Goal: Information Seeking & Learning: Learn about a topic

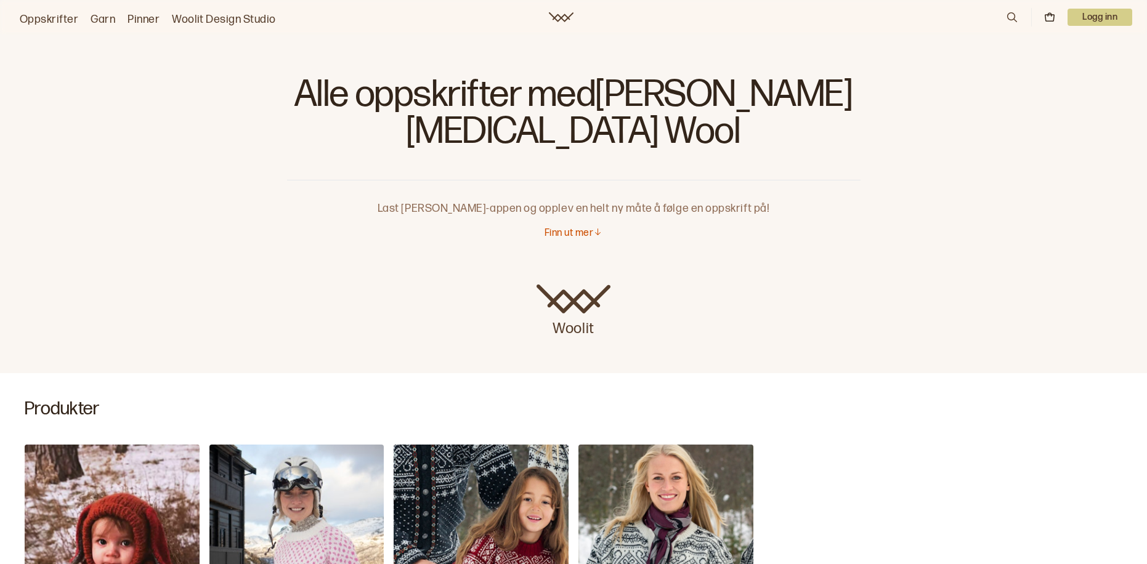
click at [57, 14] on link "Oppskrifter" at bounding box center [49, 19] width 59 height 17
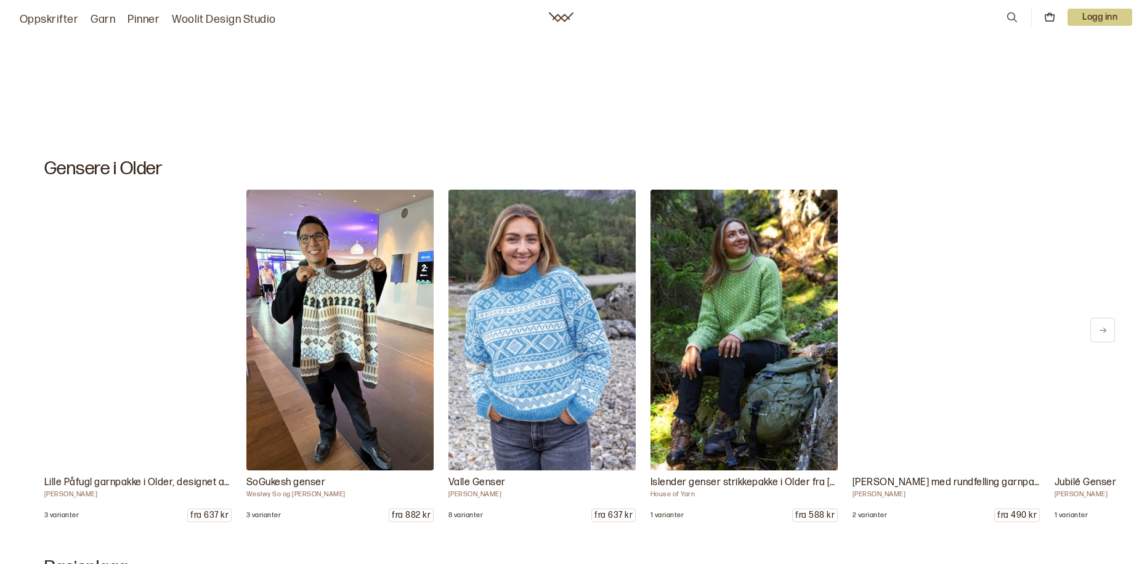
scroll to position [5622, 0]
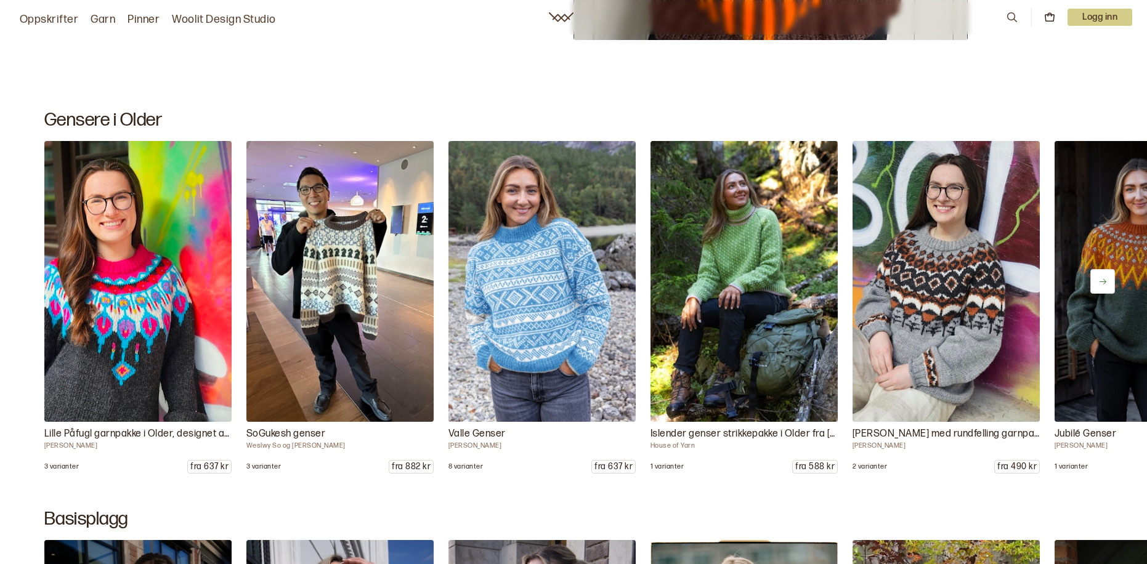
click at [1099, 285] on icon at bounding box center [1103, 281] width 9 height 9
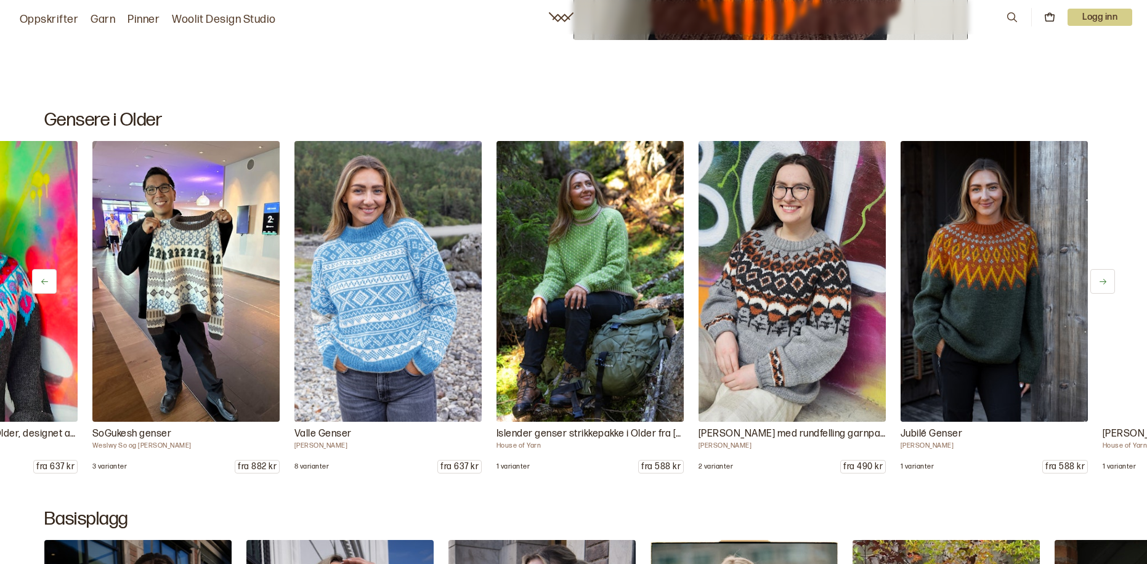
scroll to position [0, 202]
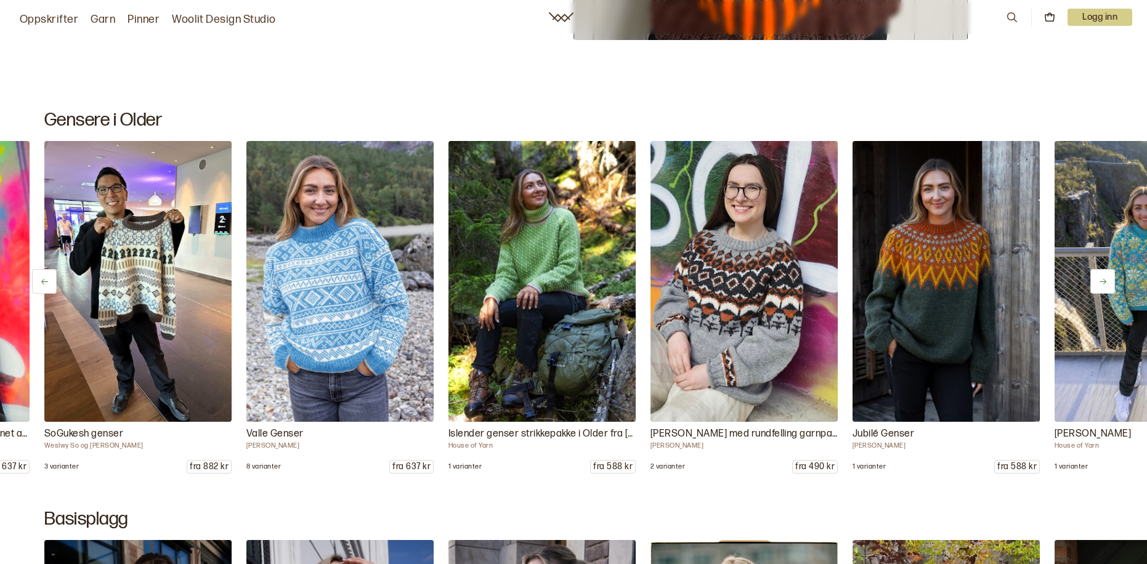
click at [1101, 278] on icon at bounding box center [1103, 281] width 9 height 9
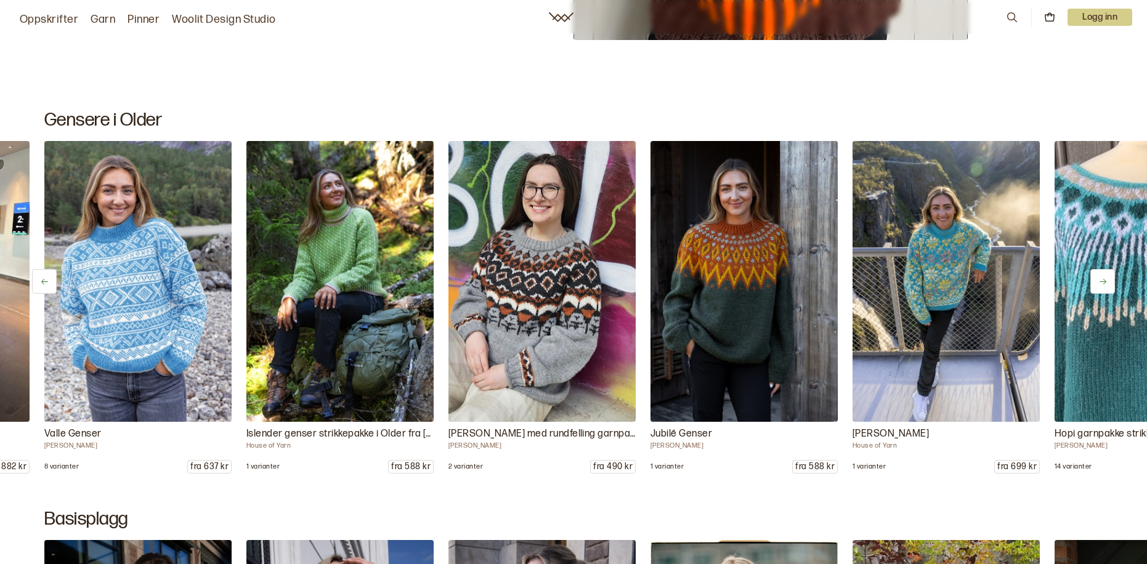
click at [1101, 278] on icon at bounding box center [1103, 281] width 9 height 9
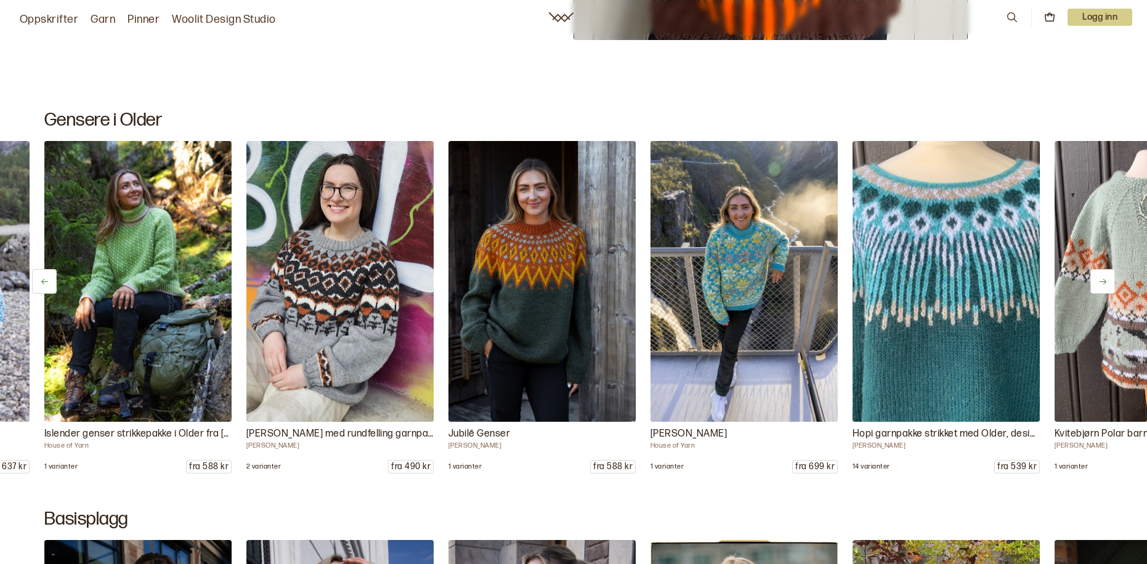
click at [1101, 278] on icon at bounding box center [1103, 281] width 9 height 9
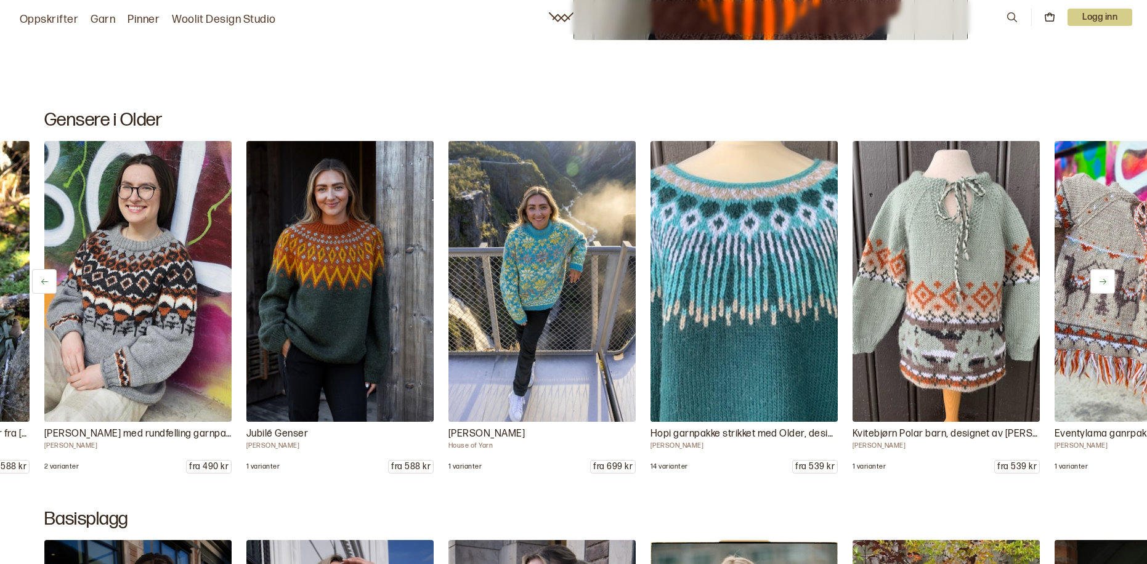
click at [1101, 278] on icon at bounding box center [1103, 281] width 9 height 9
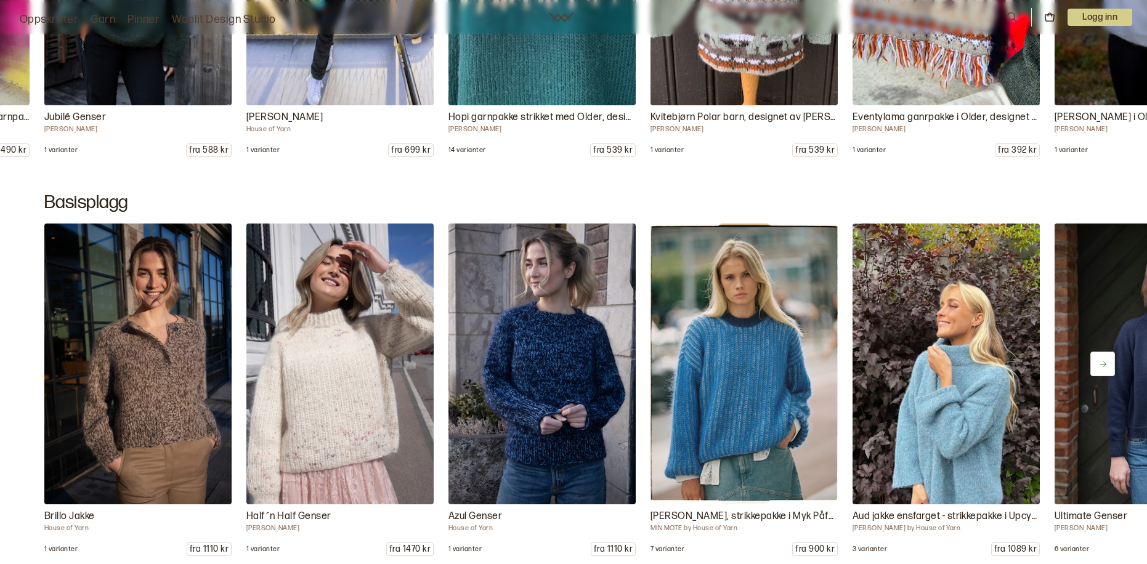
scroll to position [5996, 0]
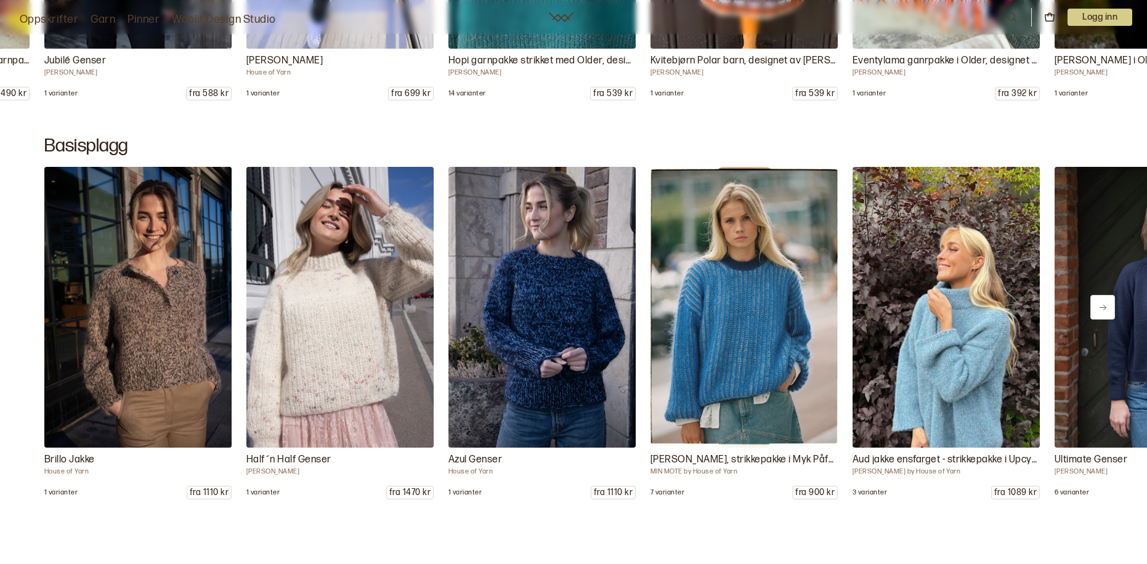
click at [1104, 311] on icon at bounding box center [1103, 307] width 9 height 9
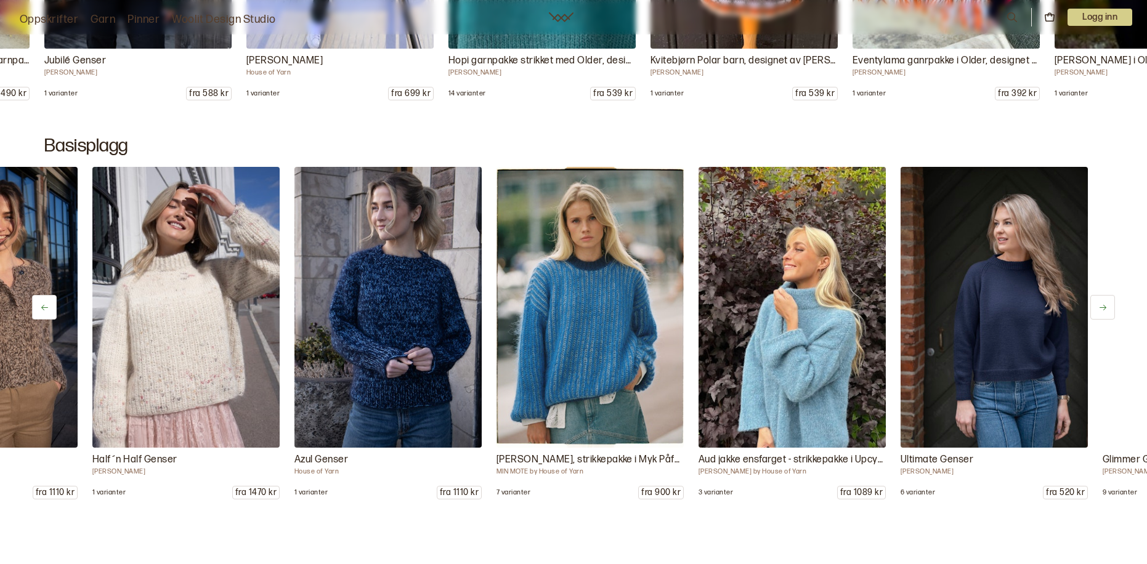
scroll to position [0, 202]
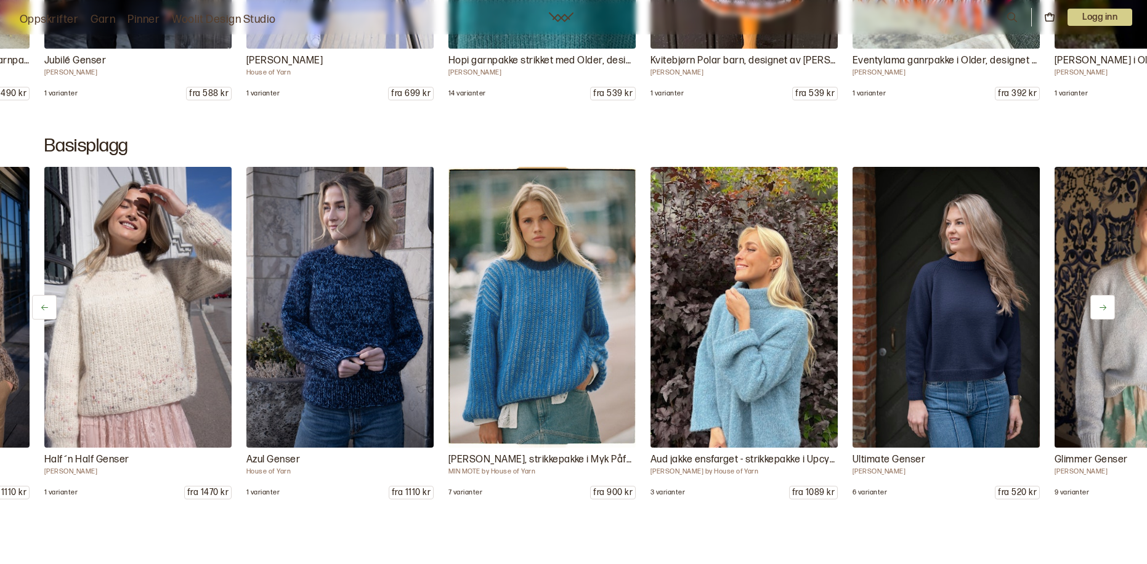
click at [1104, 311] on icon at bounding box center [1103, 307] width 9 height 9
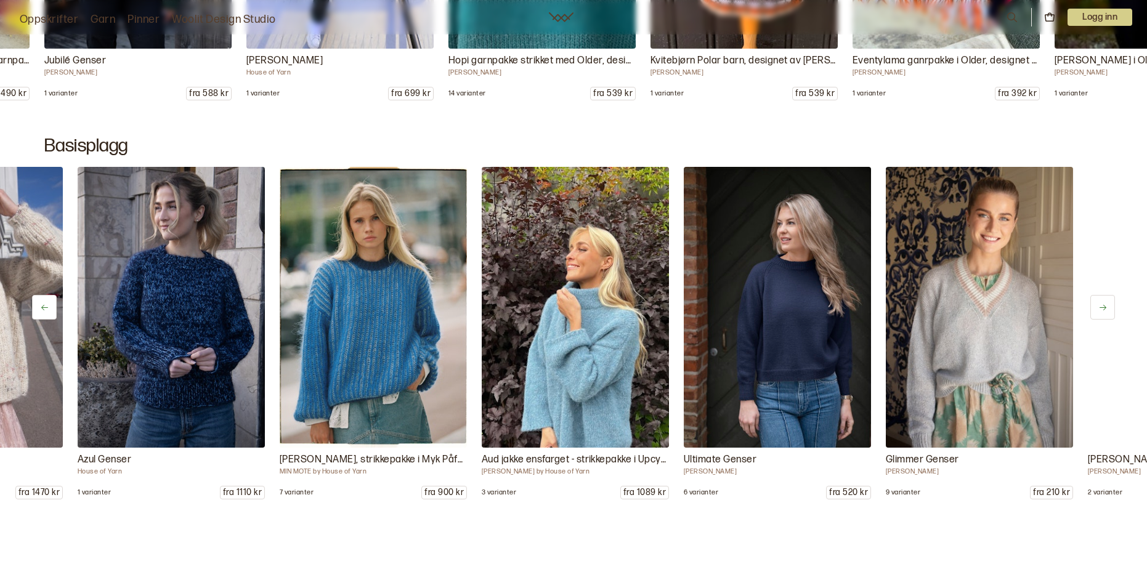
scroll to position [0, 404]
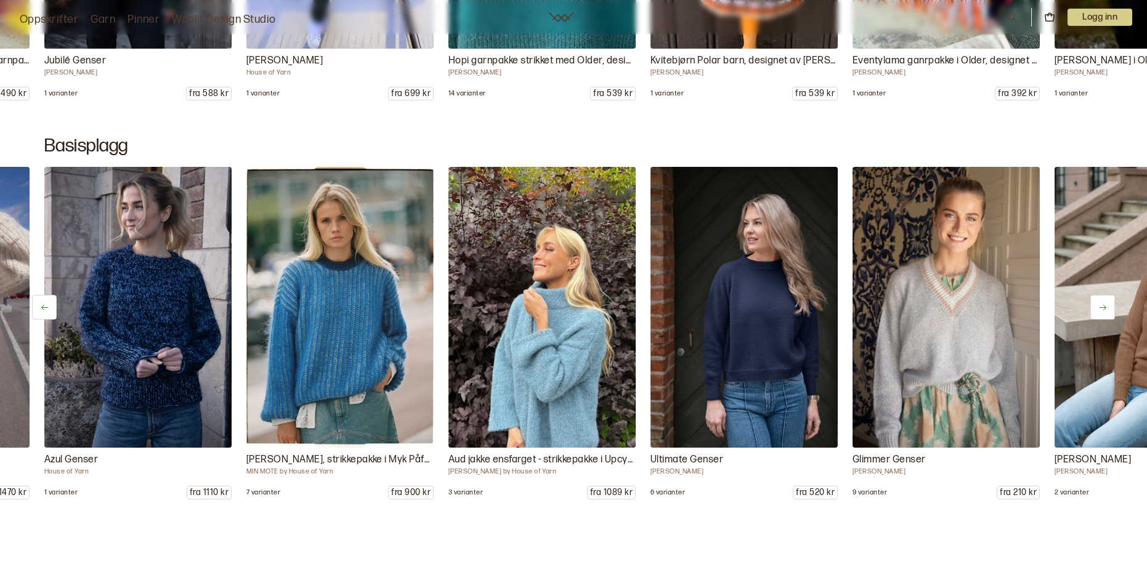
click at [1104, 311] on icon at bounding box center [1103, 307] width 9 height 9
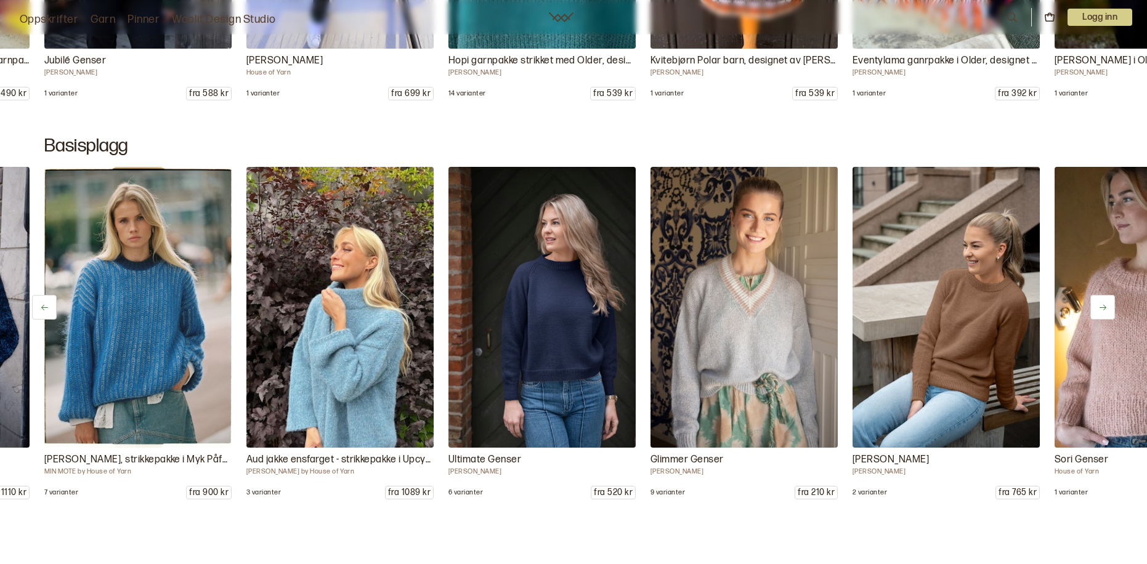
click at [1104, 311] on icon at bounding box center [1103, 307] width 9 height 9
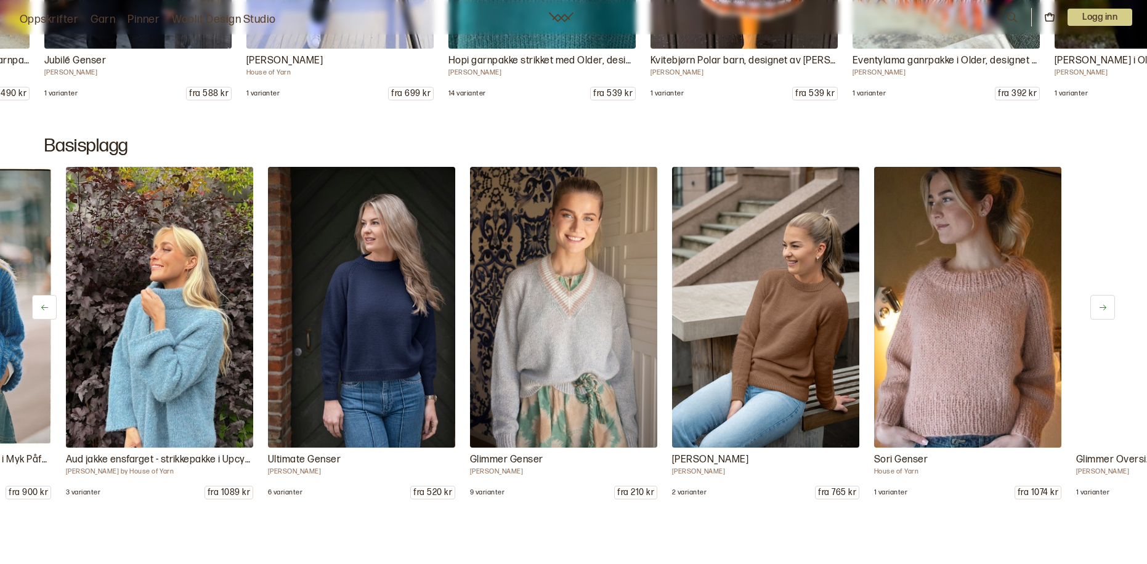
scroll to position [0, 808]
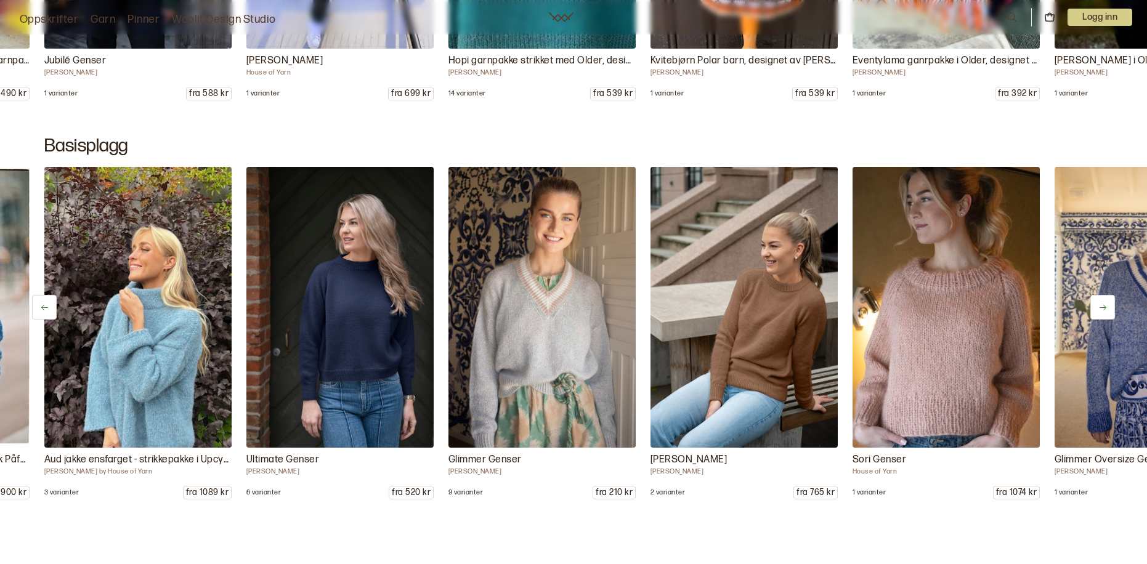
click at [1104, 311] on icon at bounding box center [1103, 307] width 9 height 9
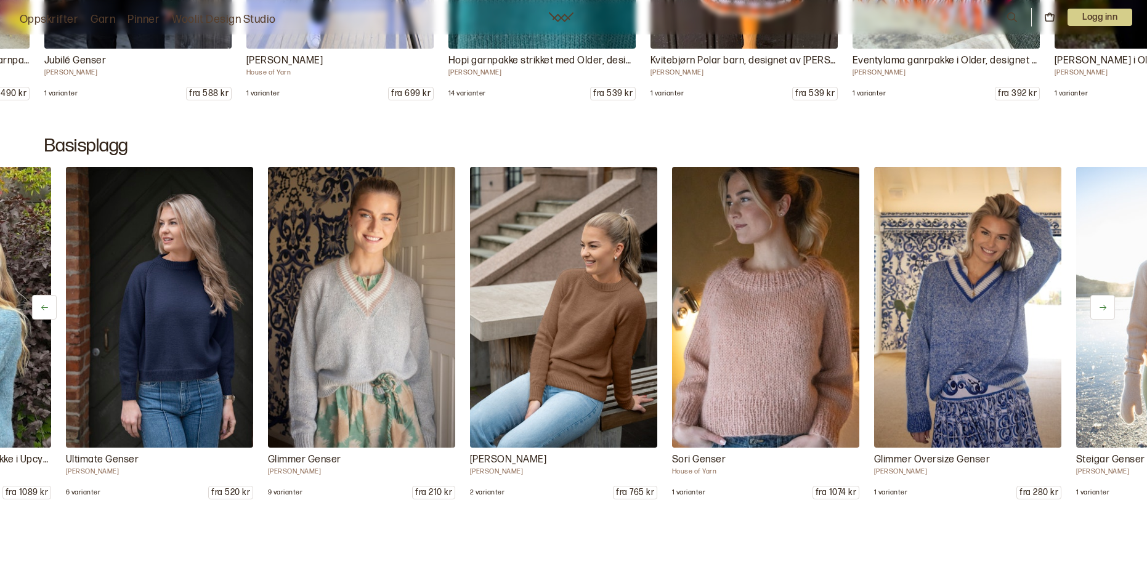
scroll to position [0, 1010]
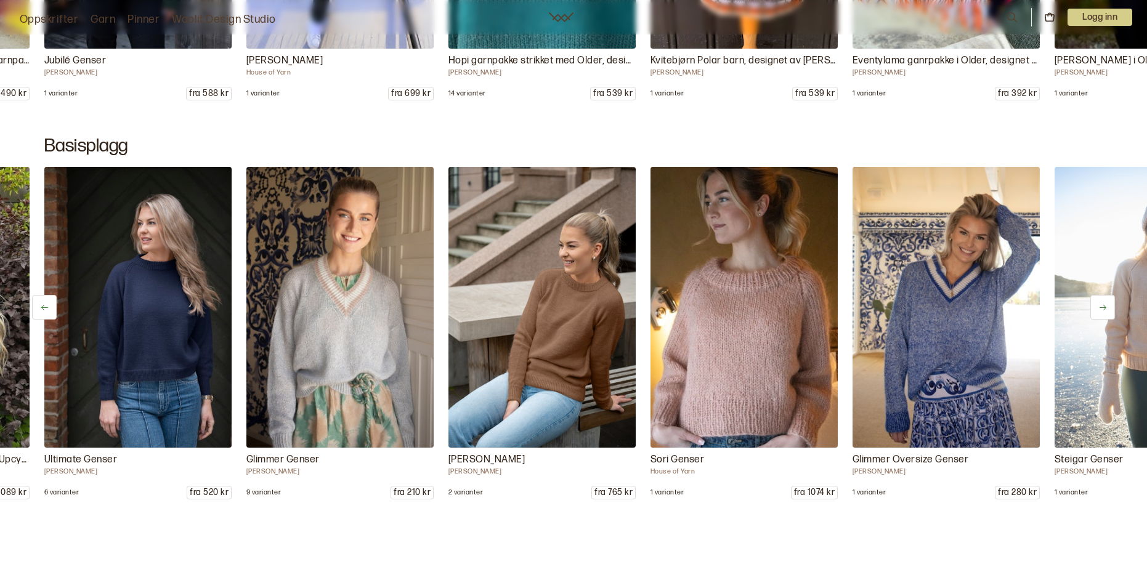
click at [1104, 311] on icon at bounding box center [1103, 307] width 9 height 9
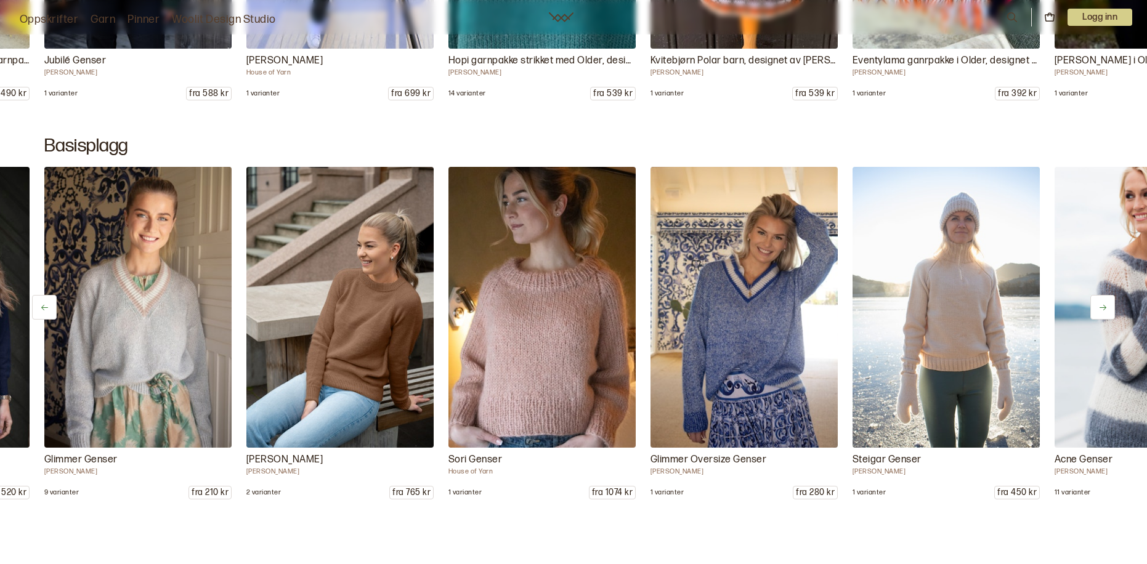
click at [1104, 311] on icon at bounding box center [1103, 307] width 9 height 9
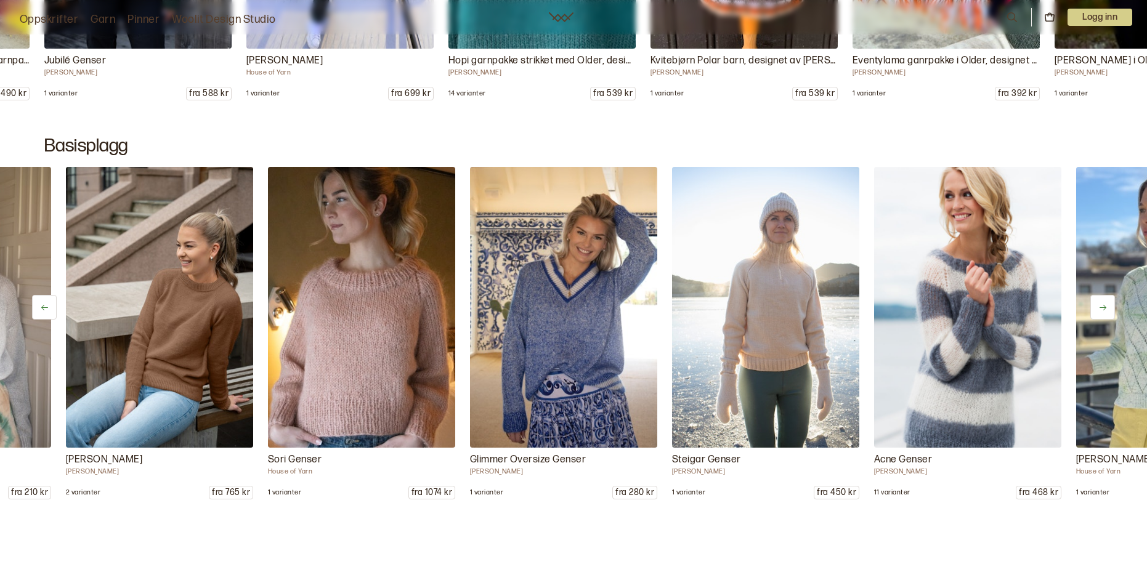
scroll to position [0, 1415]
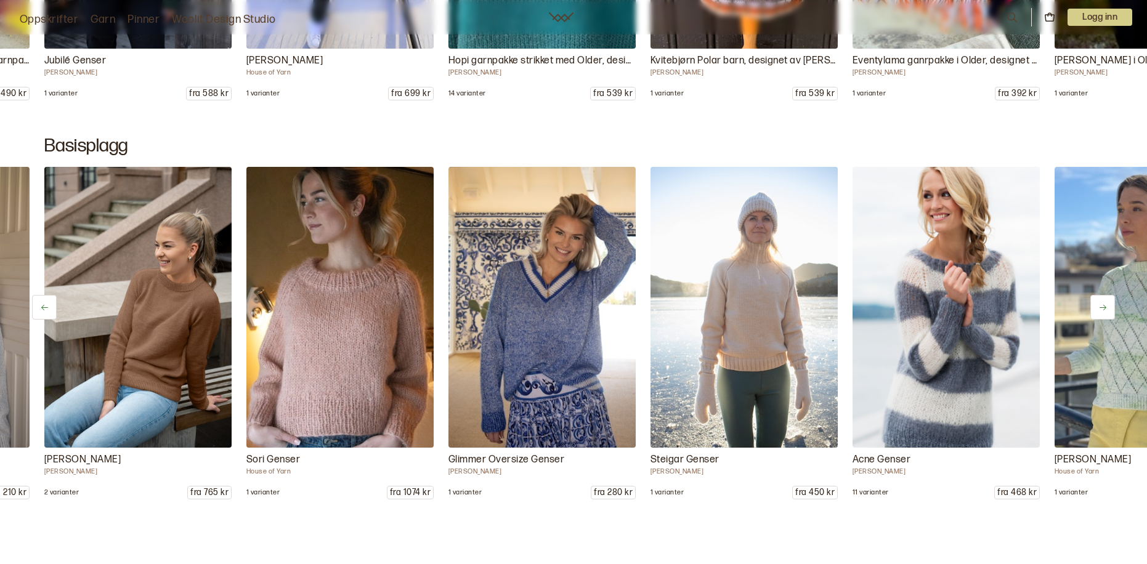
click at [1104, 311] on icon at bounding box center [1103, 307] width 9 height 9
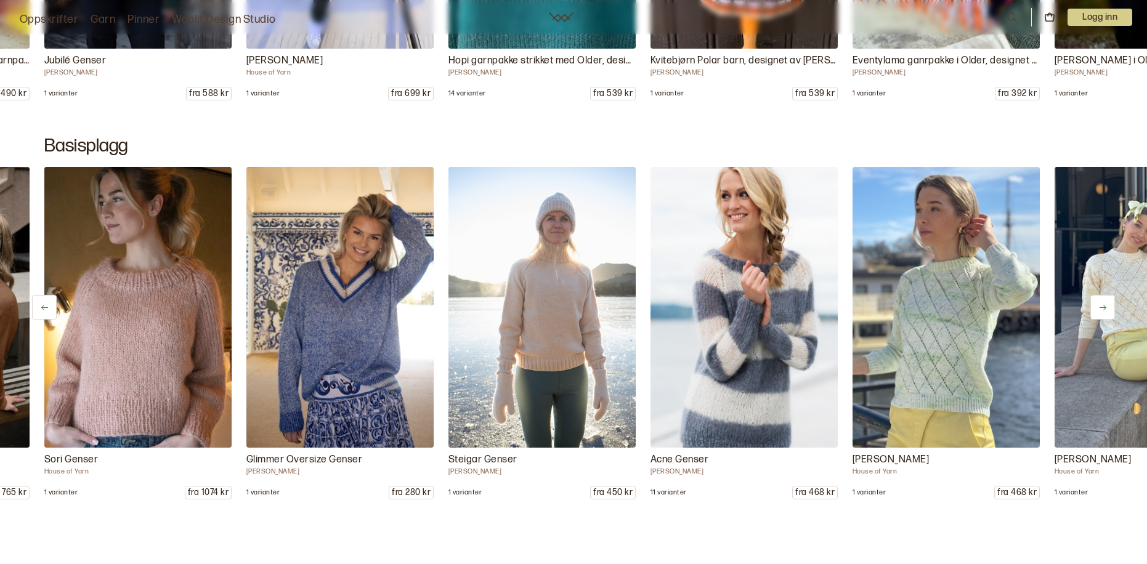
click at [1104, 311] on icon at bounding box center [1103, 307] width 9 height 9
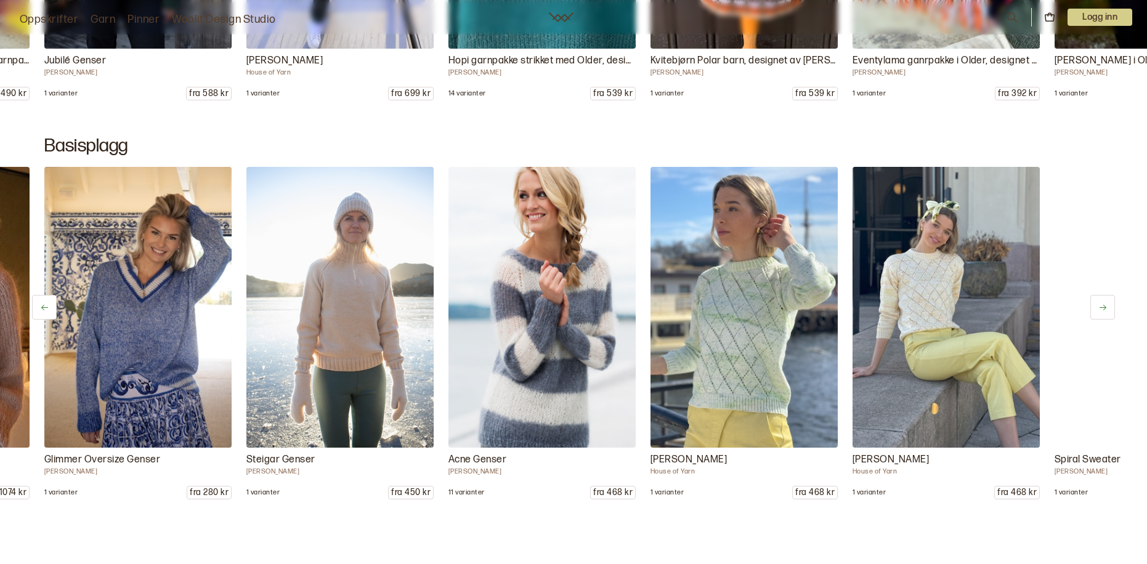
click at [1104, 311] on icon at bounding box center [1103, 307] width 9 height 9
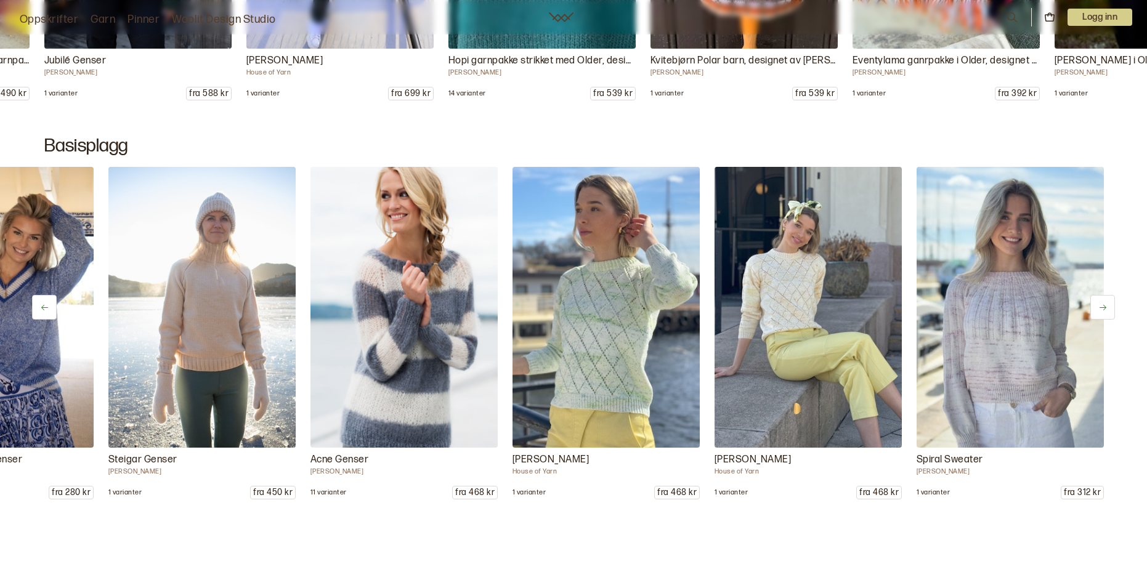
scroll to position [0, 1958]
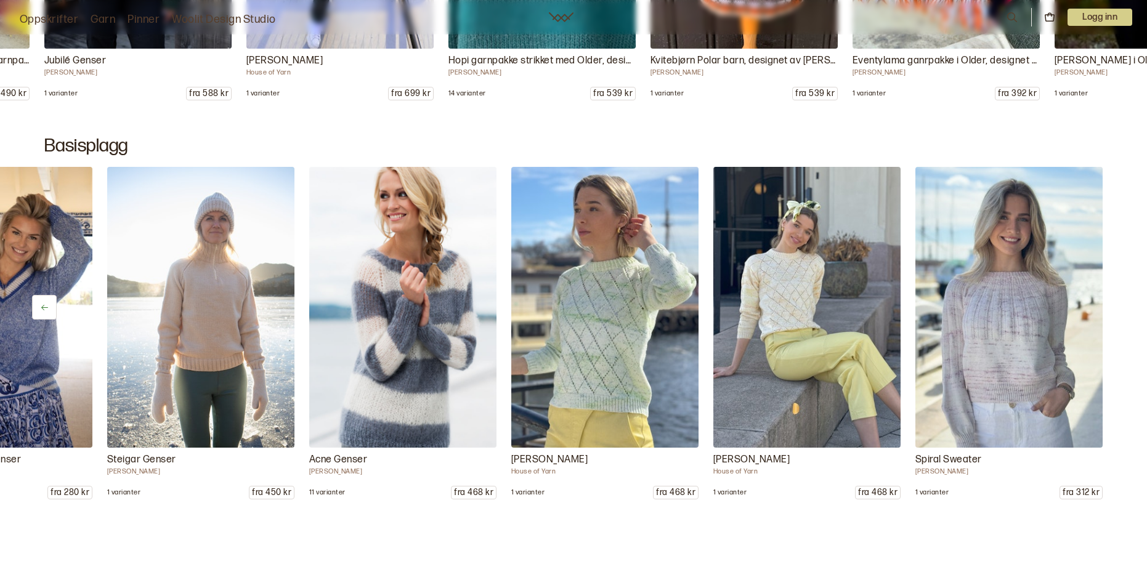
click at [1104, 311] on div "Brillo Jakke House of Yarn 1 varianter fra 1110 kr Half´n Half Genser [PERSON_N…" at bounding box center [573, 333] width 1147 height 333
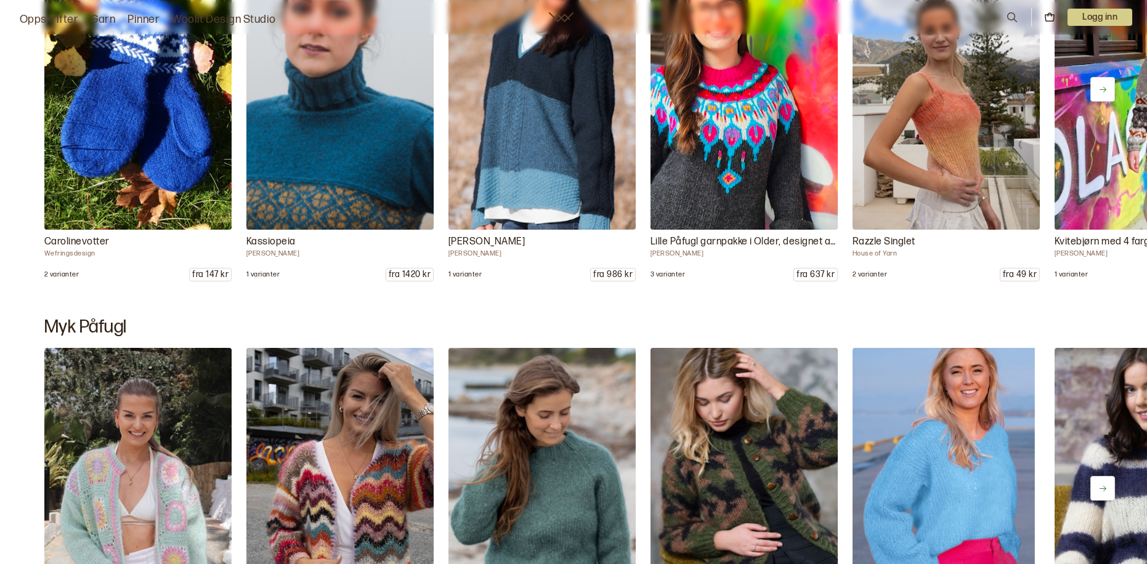
scroll to position [9374, 0]
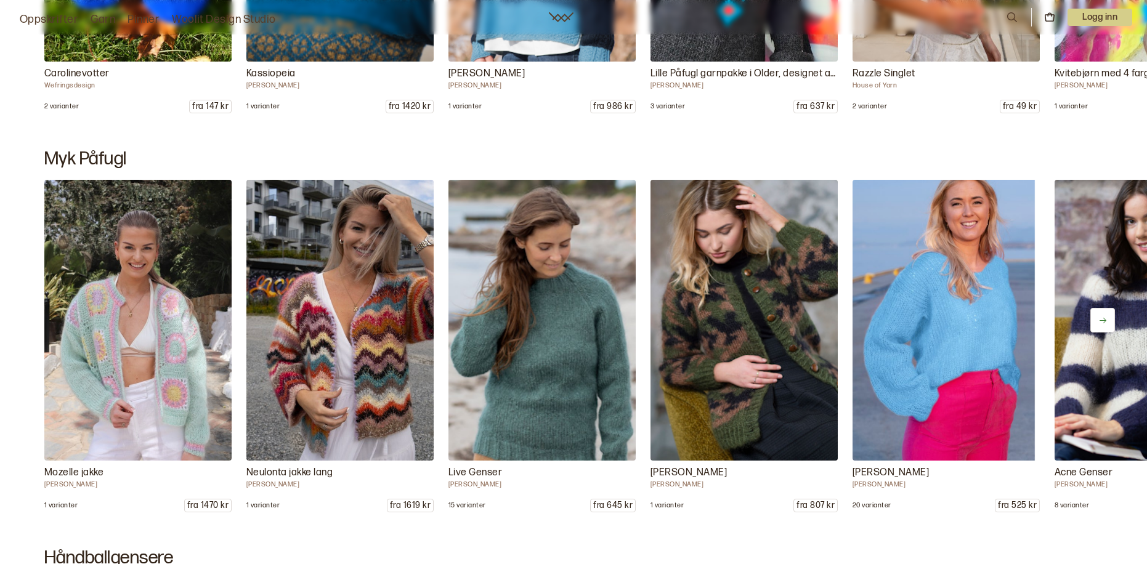
click at [1113, 327] on button at bounding box center [1103, 320] width 25 height 25
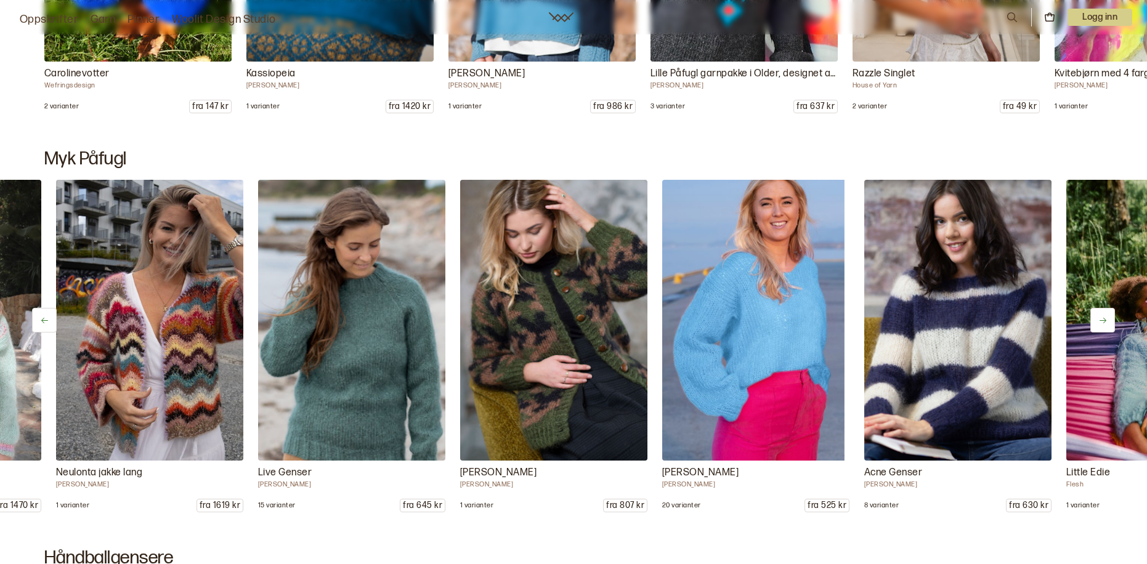
scroll to position [0, 202]
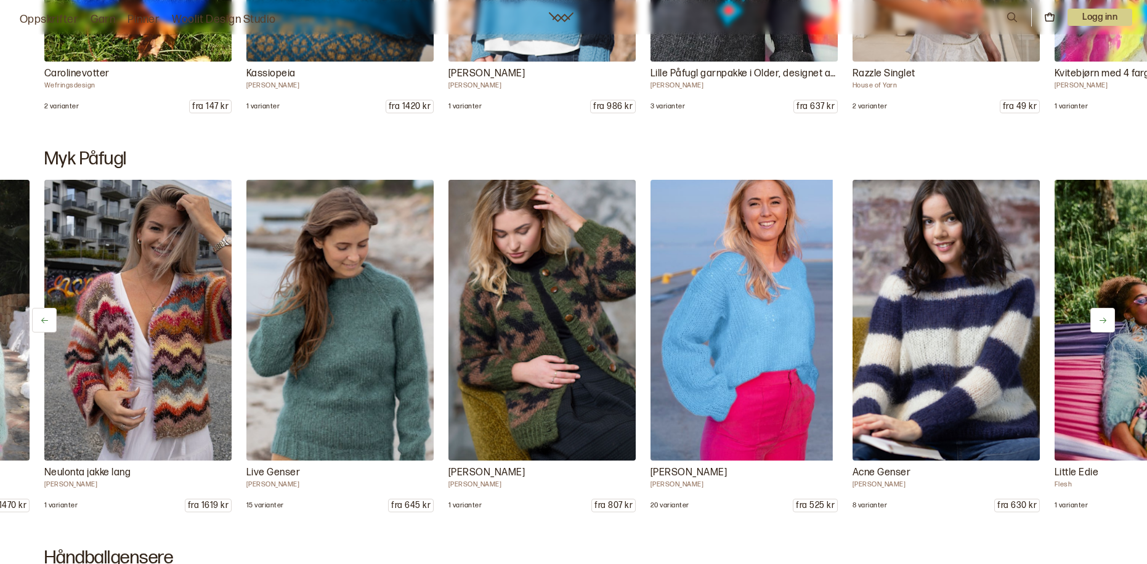
click at [1113, 327] on button at bounding box center [1103, 320] width 25 height 25
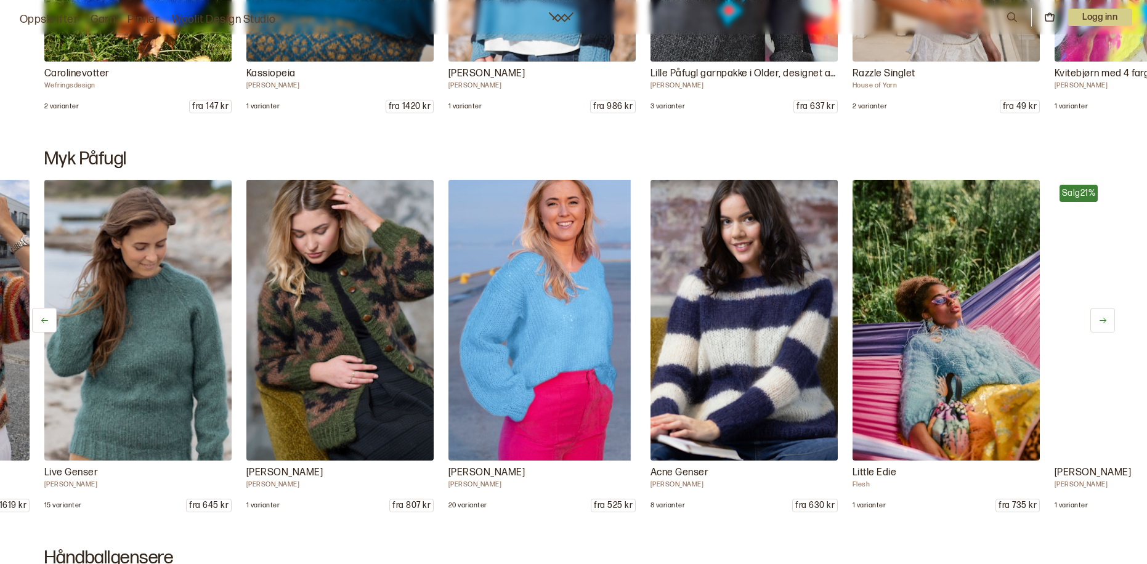
click at [1113, 327] on button at bounding box center [1103, 320] width 25 height 25
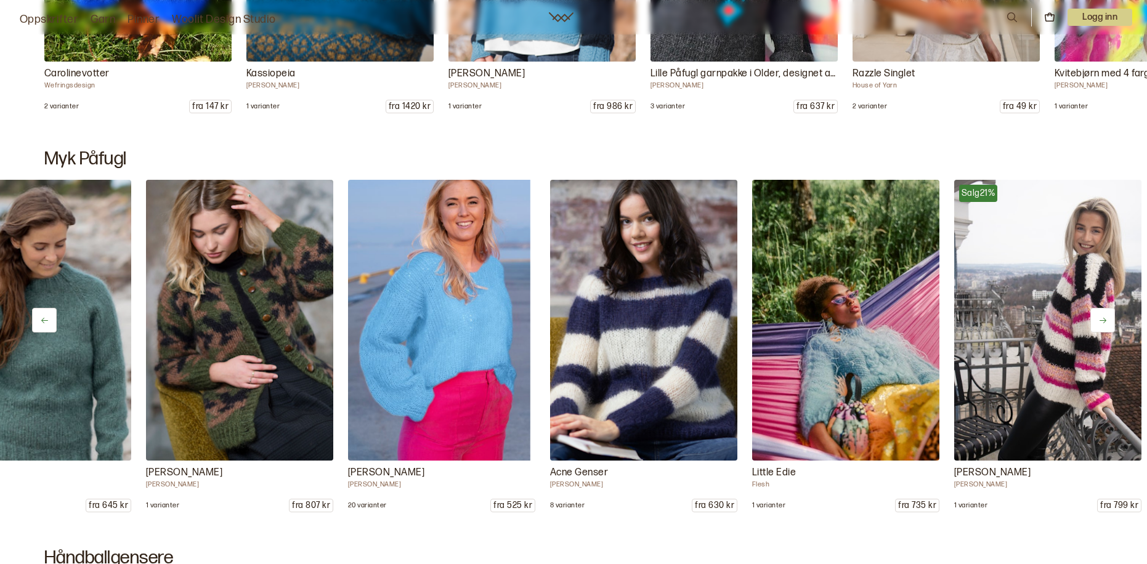
scroll to position [0, 606]
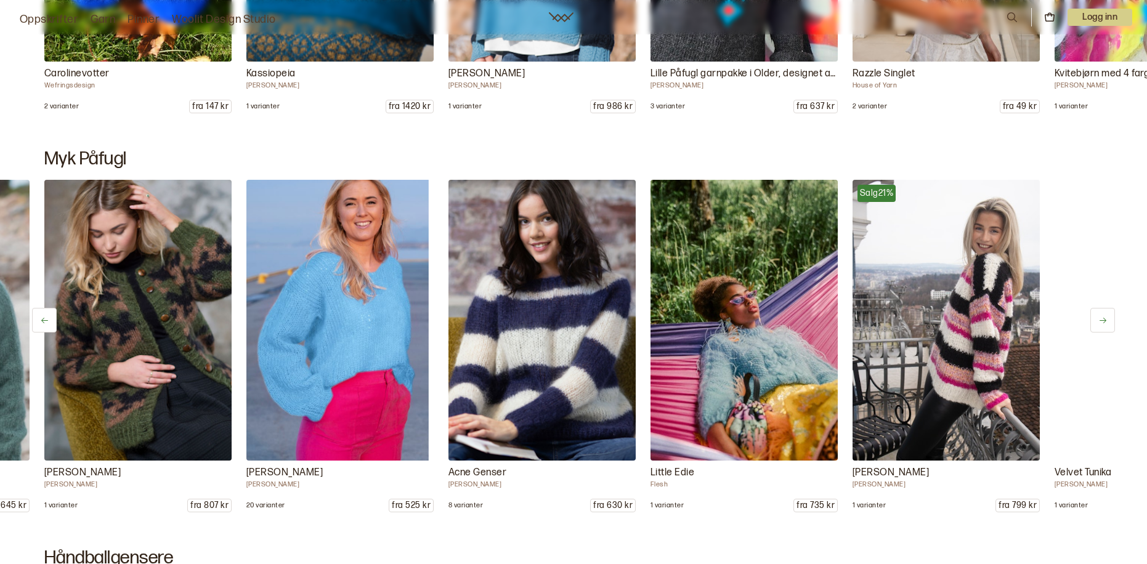
click at [1113, 327] on button at bounding box center [1103, 320] width 25 height 25
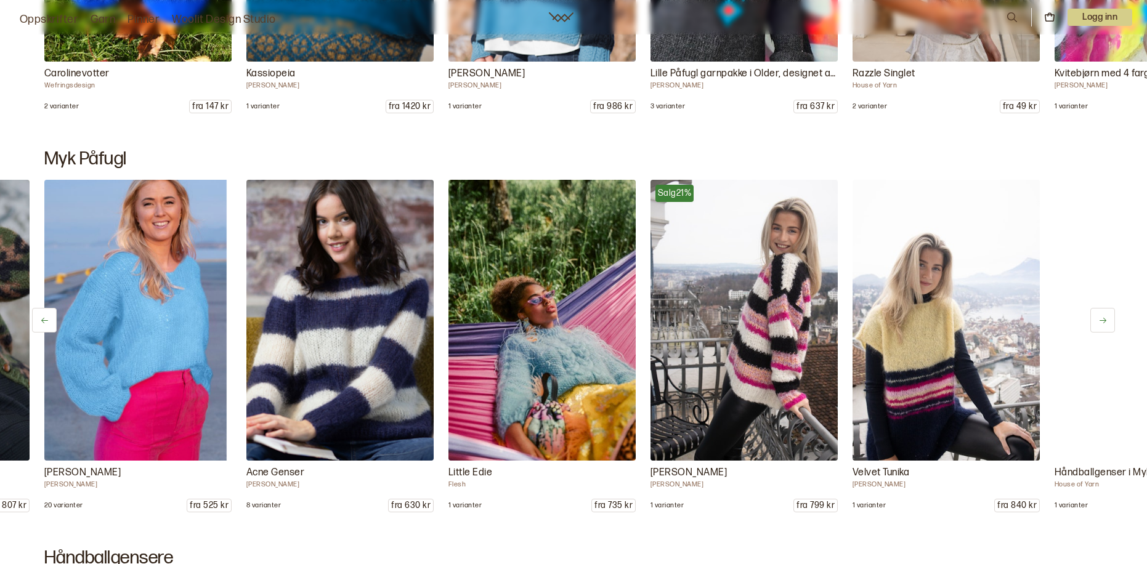
click at [1113, 327] on button at bounding box center [1103, 320] width 25 height 25
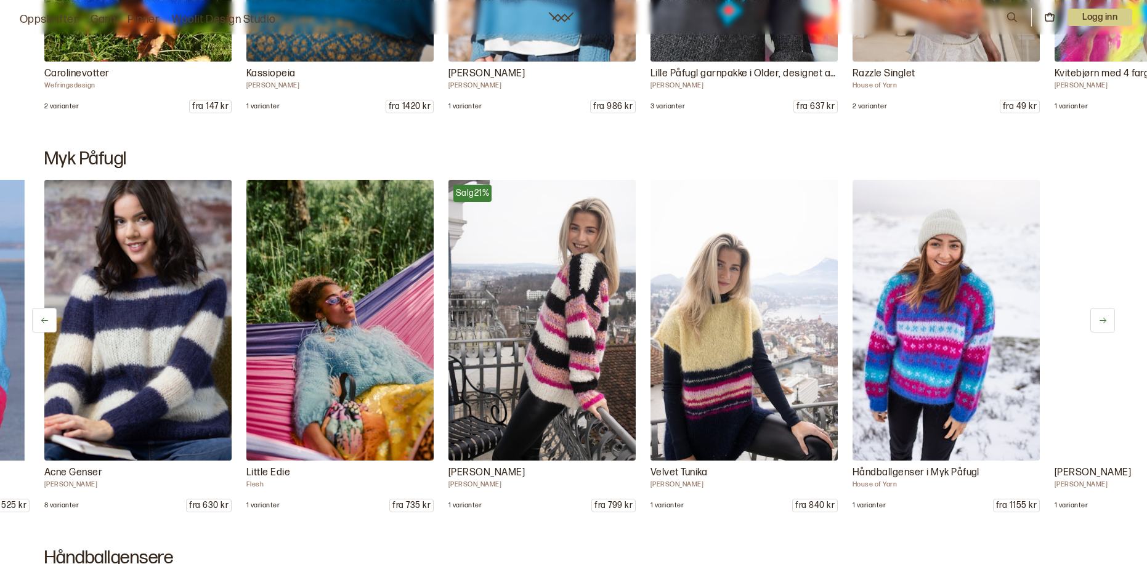
click at [1113, 327] on button at bounding box center [1103, 320] width 25 height 25
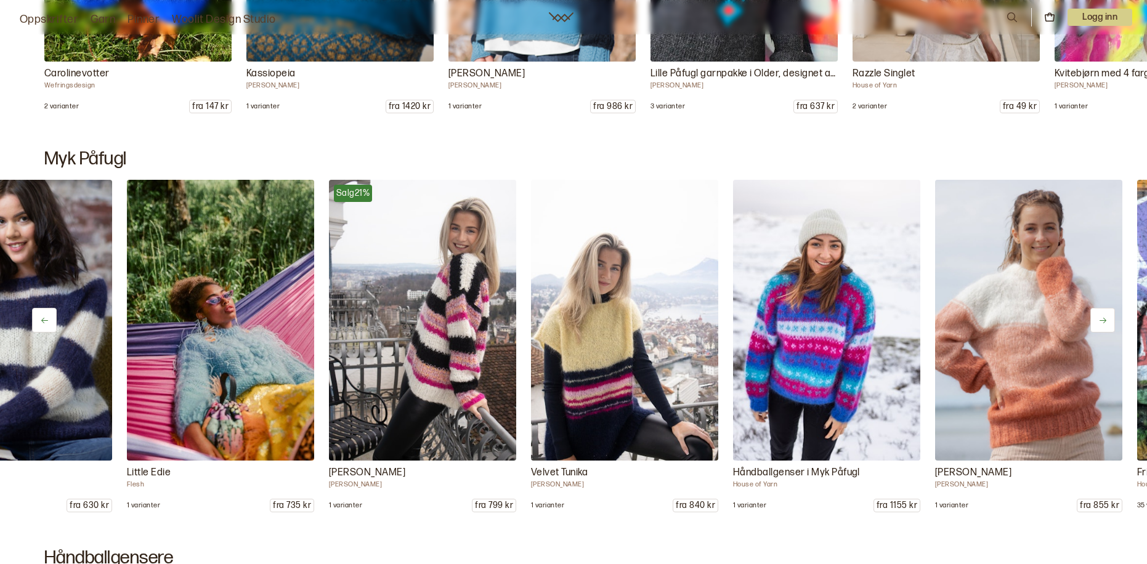
scroll to position [0, 1213]
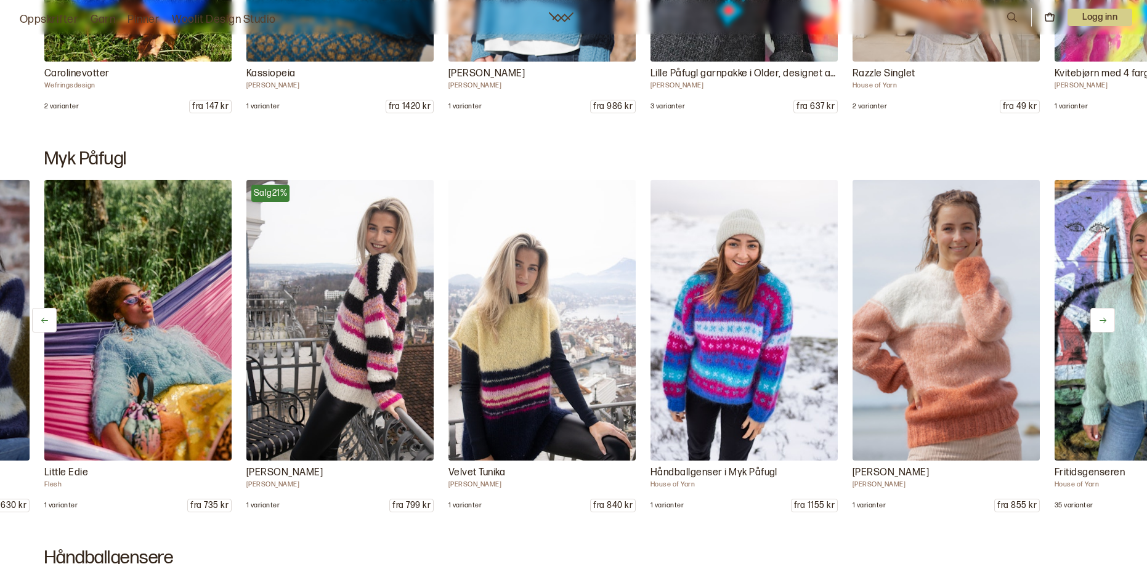
click at [1110, 323] on button at bounding box center [1103, 320] width 25 height 25
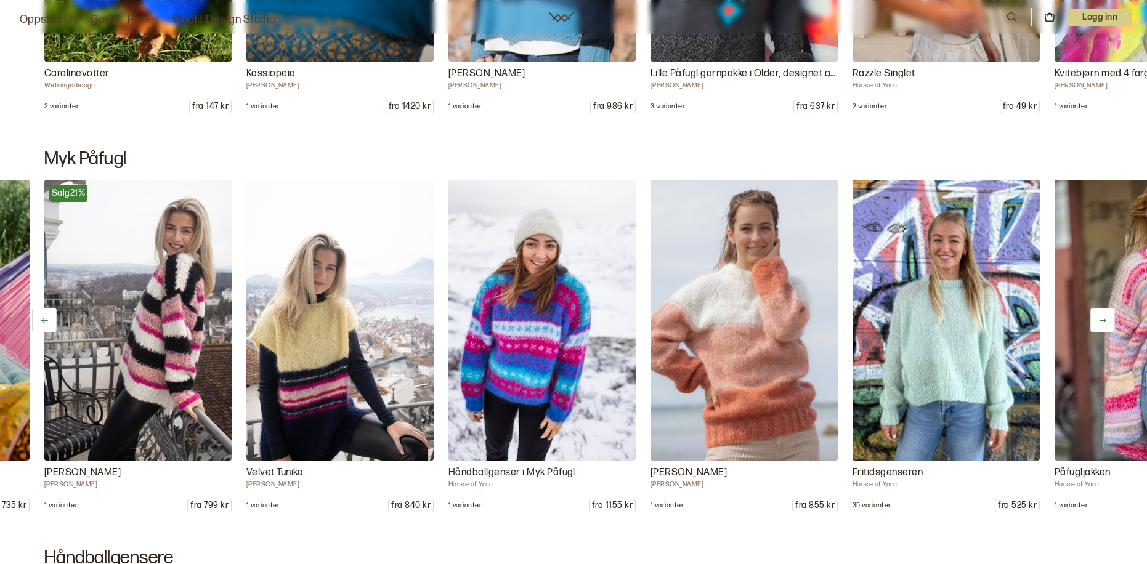
click at [1110, 323] on button at bounding box center [1103, 320] width 25 height 25
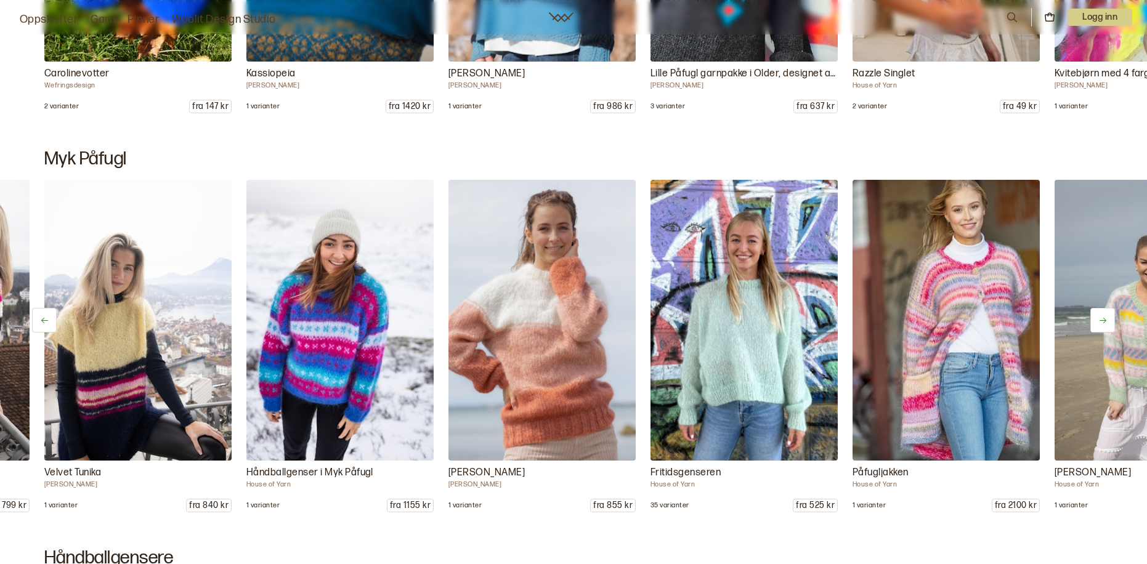
click at [1110, 323] on button at bounding box center [1103, 320] width 25 height 25
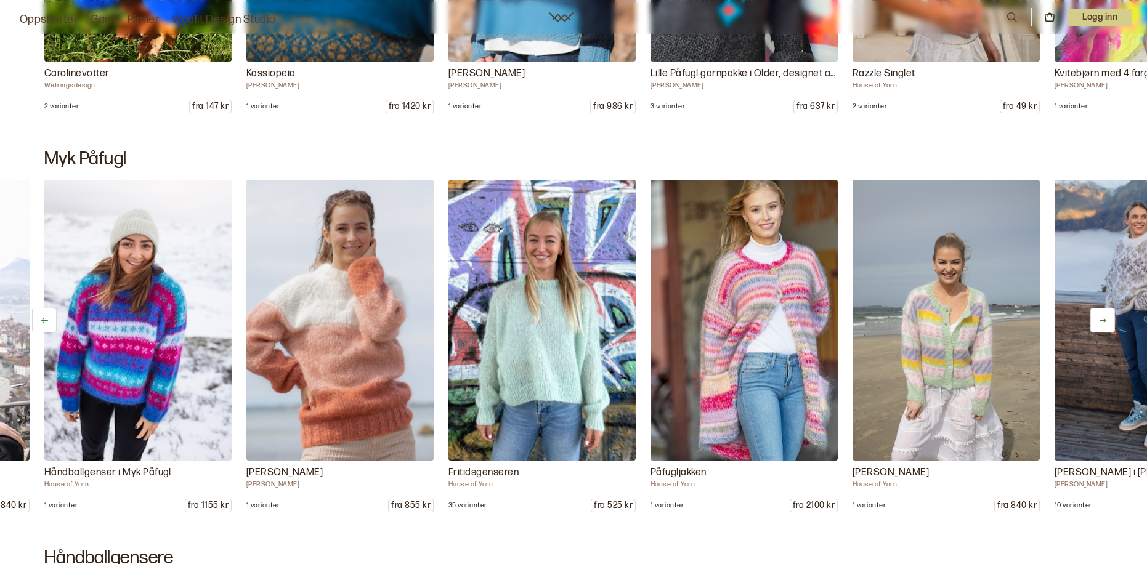
click at [1110, 323] on button at bounding box center [1103, 320] width 25 height 25
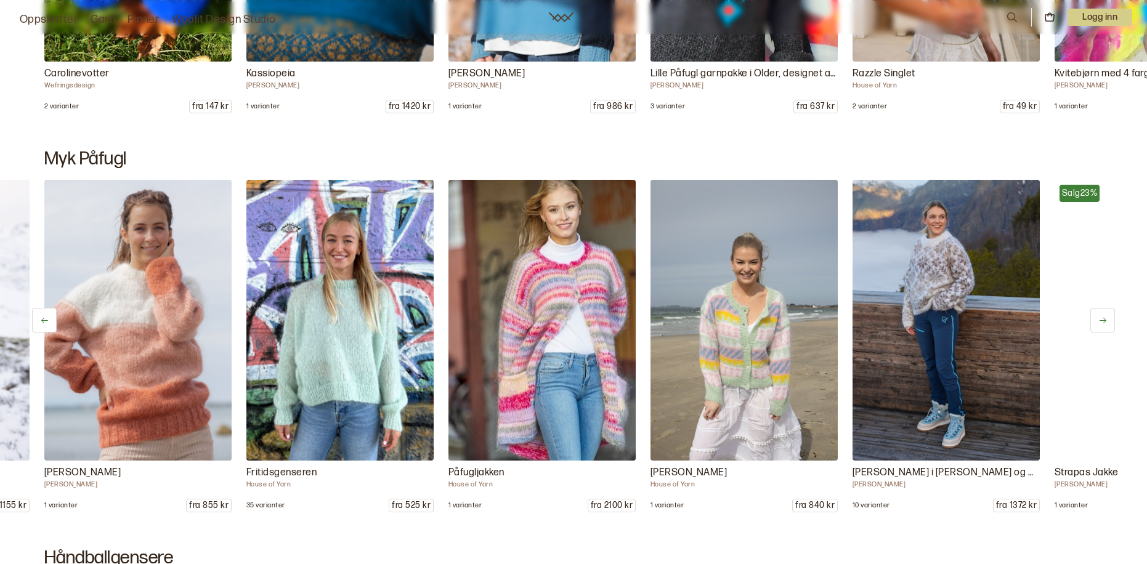
click at [1110, 323] on button at bounding box center [1103, 320] width 25 height 25
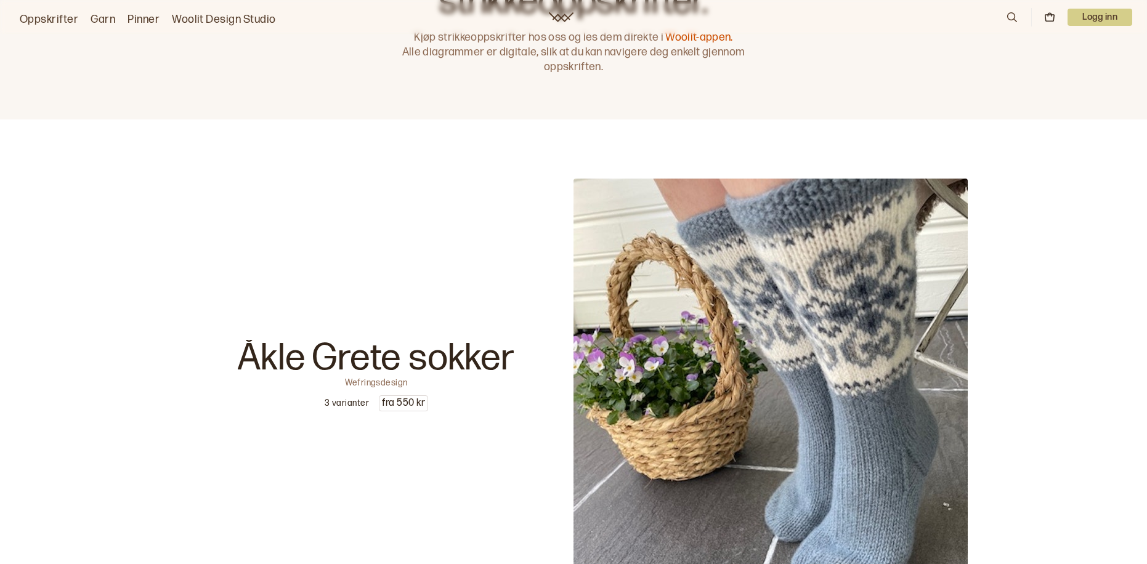
scroll to position [6, 0]
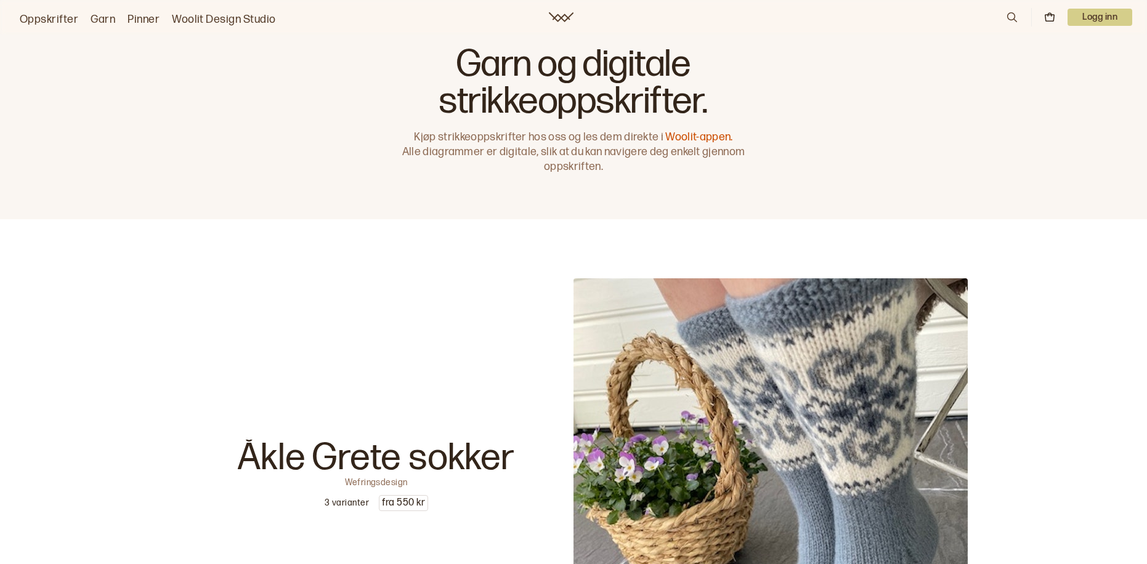
click at [39, 18] on link "Oppskrifter" at bounding box center [49, 19] width 59 height 17
